Goal: Communication & Community: Connect with others

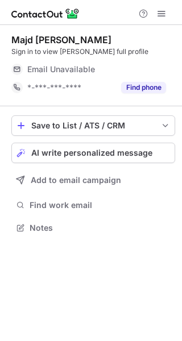
scroll to position [220, 182]
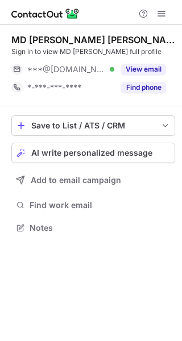
scroll to position [230, 182]
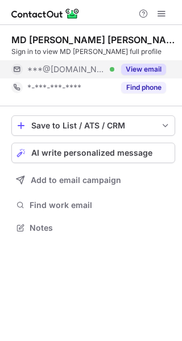
click at [150, 75] on button "View email" at bounding box center [143, 69] width 45 height 11
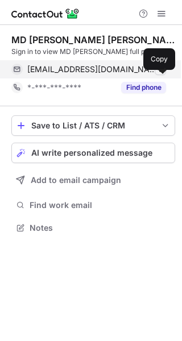
click at [162, 74] on span at bounding box center [160, 69] width 9 height 9
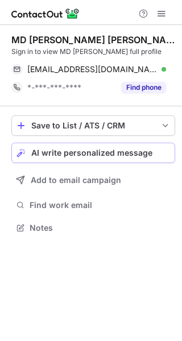
click at [121, 157] on span "AI write personalized message" at bounding box center [91, 152] width 121 height 9
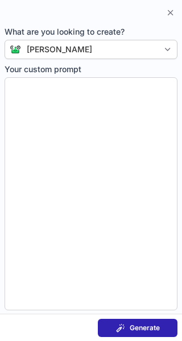
type textarea "**********"
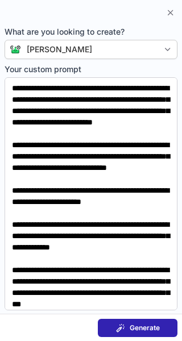
click at [127, 325] on div "Generate" at bounding box center [138, 327] width 44 height 9
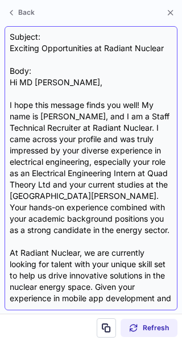
click at [125, 51] on div "Subject: Exciting Opportunities at Radiant Nuclear Body: Hi MD [PERSON_NAME], I…" at bounding box center [91, 168] width 162 height 274
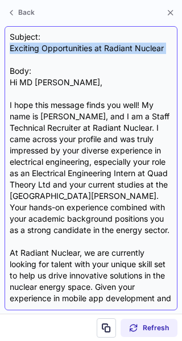
click at [125, 51] on div "Subject: Exciting Opportunities at Radiant Nuclear Body: Hi MD [PERSON_NAME], I…" at bounding box center [91, 168] width 162 height 274
copy div "Exciting Opportunities at Radiant Nuclear"
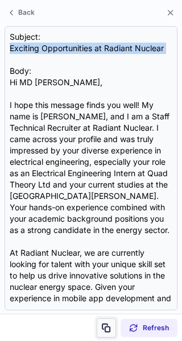
click at [104, 325] on span at bounding box center [106, 327] width 9 height 9
